Goal: Transaction & Acquisition: Download file/media

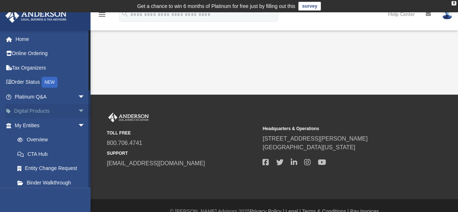
click at [78, 109] on span "arrow_drop_down" at bounding box center [85, 111] width 14 height 15
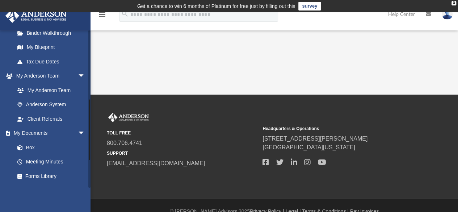
scroll to position [217, 0]
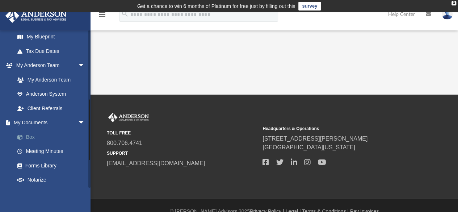
click at [25, 137] on span at bounding box center [23, 137] width 5 height 5
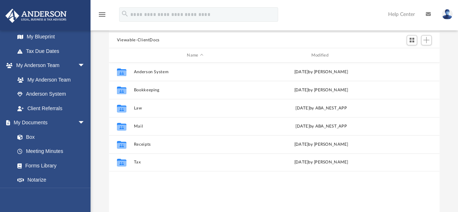
scroll to position [72, 0]
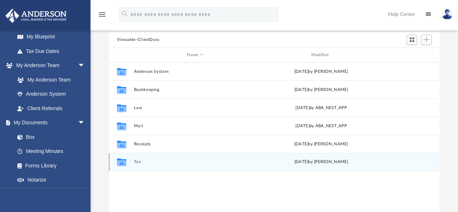
click at [135, 162] on button "Tax" at bounding box center [195, 162] width 123 height 5
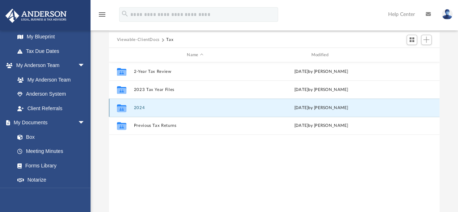
click at [138, 107] on button "2024" at bounding box center [195, 107] width 123 height 5
click at [141, 108] on button "Personal" at bounding box center [195, 107] width 123 height 5
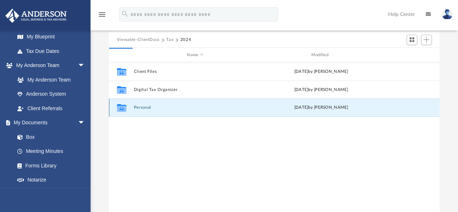
click at [141, 108] on button "Personal" at bounding box center [195, 107] width 123 height 5
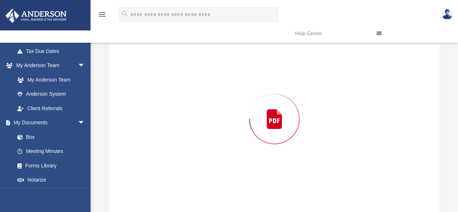
scroll to position [73, 0]
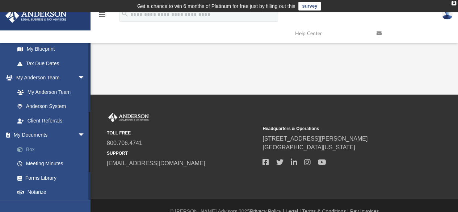
click at [29, 151] on link "Box" at bounding box center [53, 149] width 86 height 14
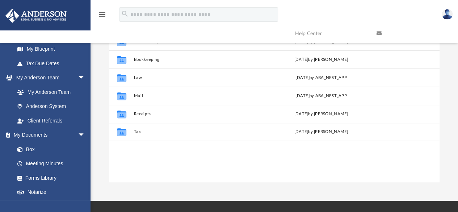
scroll to position [145, 0]
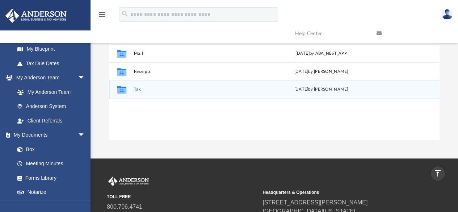
click at [134, 87] on div "Collaborated Folder Tax [DATE] by [PERSON_NAME]" at bounding box center [274, 89] width 331 height 18
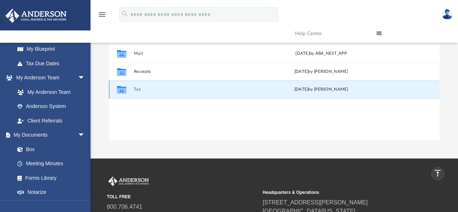
click at [136, 89] on button "Tax" at bounding box center [195, 89] width 123 height 5
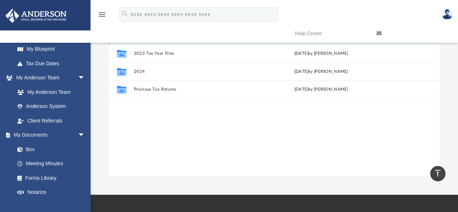
scroll to position [62, 0]
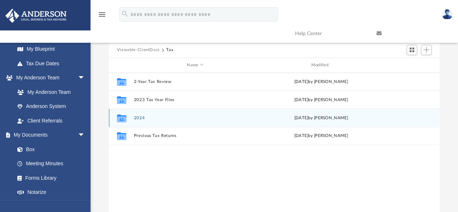
click at [138, 116] on button "2024" at bounding box center [195, 118] width 123 height 5
click at [143, 116] on button "Personal" at bounding box center [195, 118] width 123 height 5
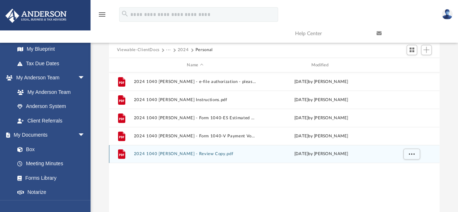
click at [160, 153] on button "2024 1040 [PERSON_NAME] - Review Copy.pdf" at bounding box center [195, 154] width 123 height 5
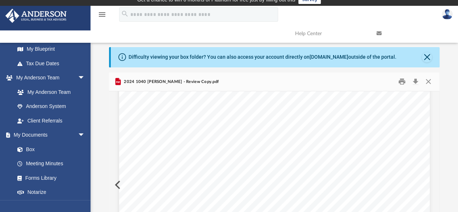
scroll to position [0, 0]
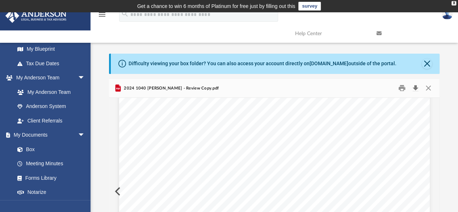
click at [415, 87] on button "Download" at bounding box center [415, 88] width 13 height 11
